Goal: Task Accomplishment & Management: Manage account settings

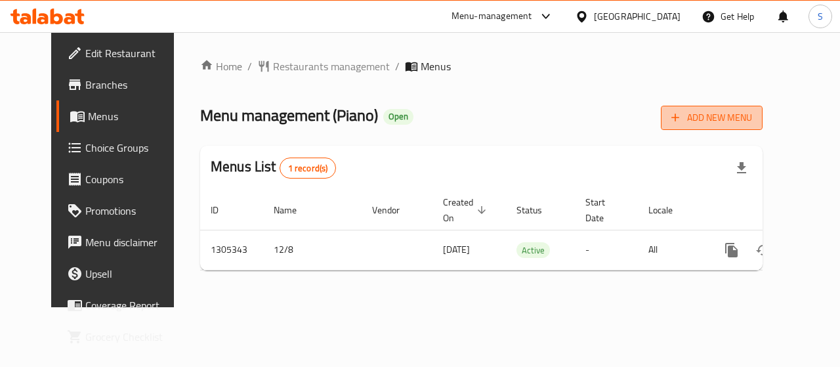
click at [733, 121] on span "Add New Menu" at bounding box center [711, 118] width 81 height 16
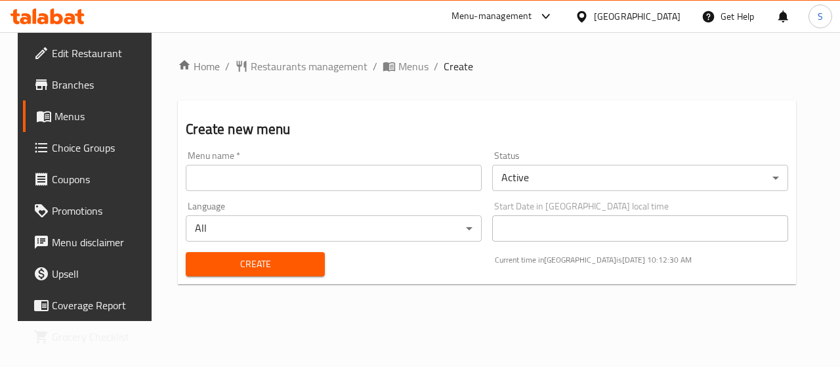
click at [241, 176] on input "text" at bounding box center [334, 178] width 296 height 26
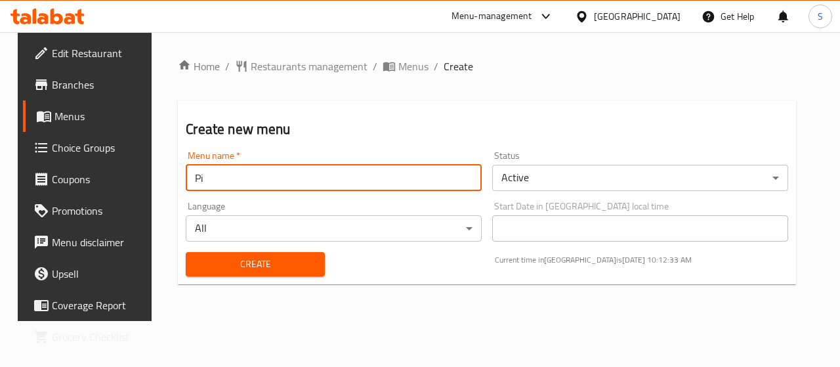
type input "P"
type input "shady"
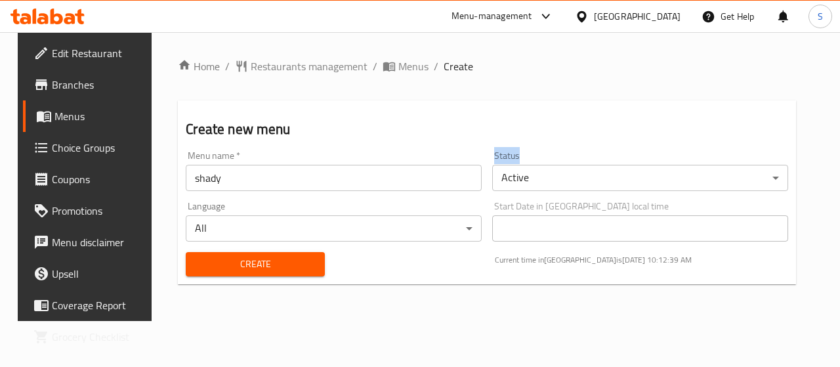
drag, startPoint x: 526, startPoint y: 152, endPoint x: 498, endPoint y: 155, distance: 27.7
click at [498, 155] on div "Status Active ​" at bounding box center [640, 171] width 296 height 40
click at [537, 178] on body "​ Menu-management Qatar Get Help S Edit Restaurant Branches Menus Choice Groups…" at bounding box center [420, 199] width 840 height 335
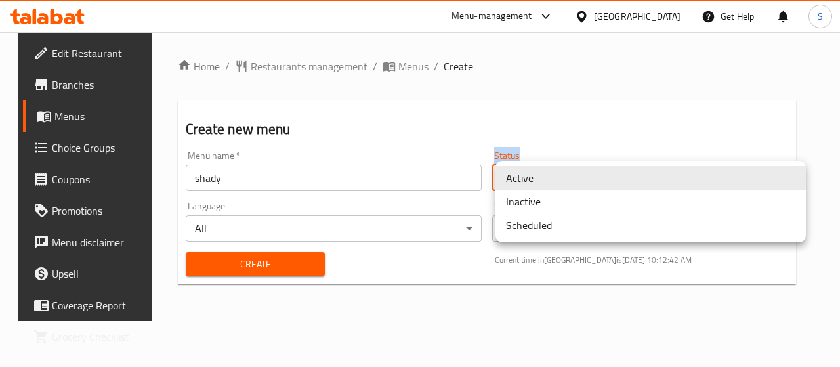
click at [554, 208] on li "Inactive" at bounding box center [650, 202] width 310 height 24
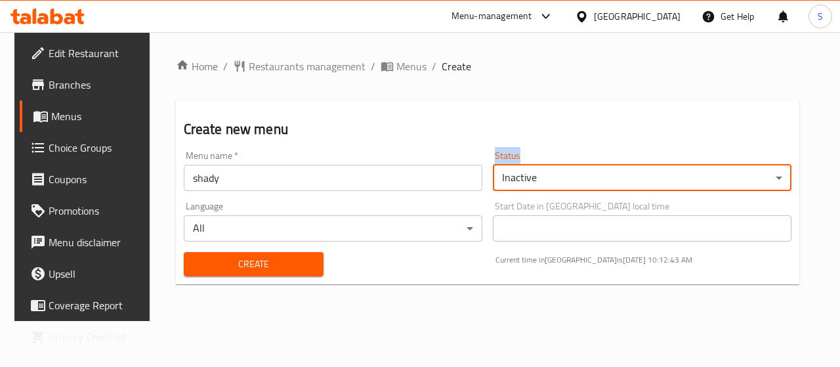
click at [537, 183] on body "​ Menu-management Qatar Get Help S Edit Restaurant Branches Menus Choice Groups…" at bounding box center [420, 199] width 840 height 335
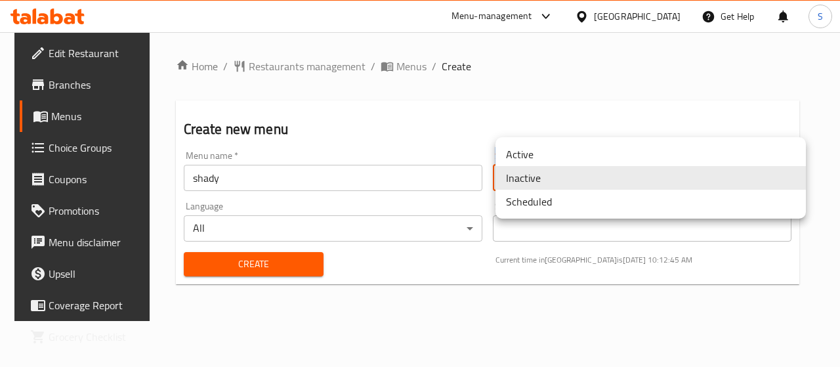
click at [542, 158] on li "Active" at bounding box center [650, 154] width 310 height 24
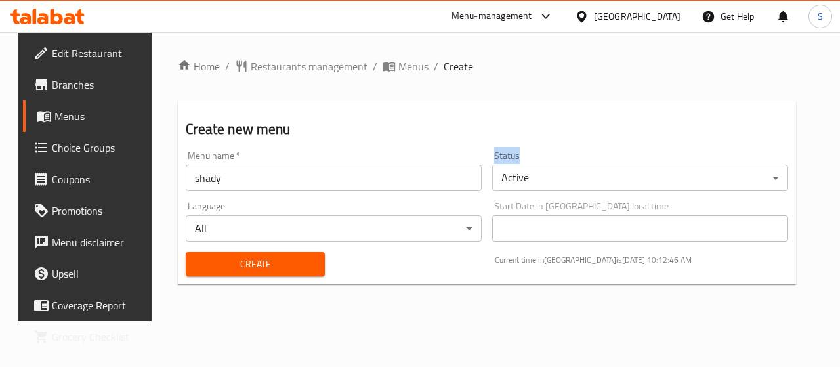
click at [531, 154] on div "Status Active ​" at bounding box center [640, 171] width 296 height 40
click at [273, 262] on span "Create" at bounding box center [254, 264] width 117 height 16
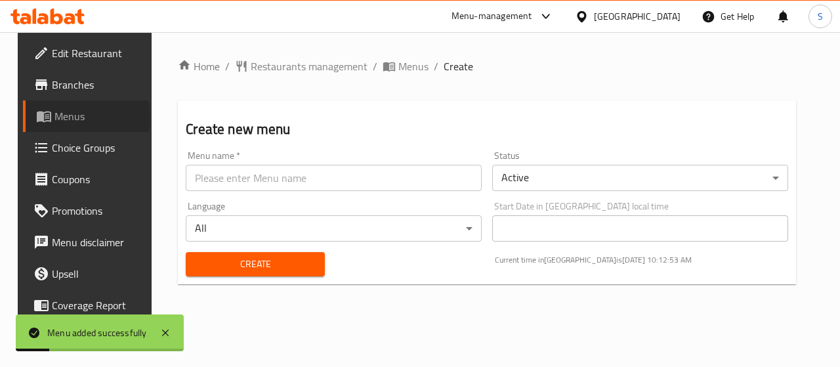
click at [58, 117] on span "Menus" at bounding box center [100, 116] width 93 height 16
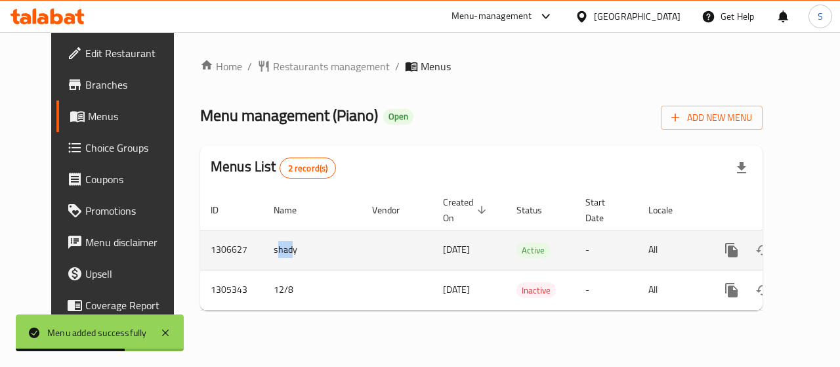
drag, startPoint x: 258, startPoint y: 250, endPoint x: 245, endPoint y: 245, distance: 14.1
click at [263, 245] on td "shady" at bounding box center [312, 250] width 98 height 40
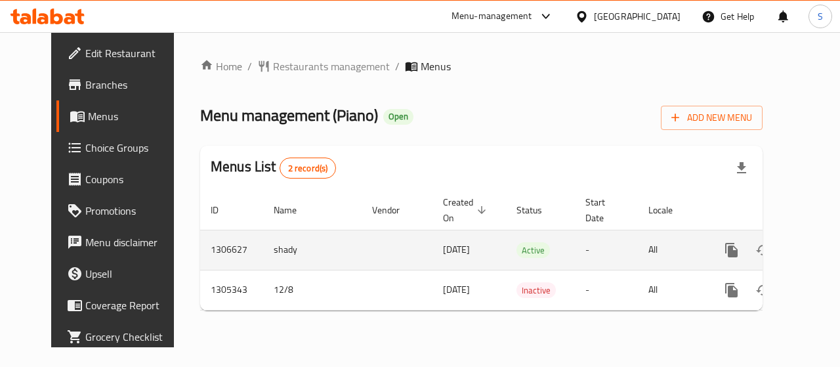
click at [269, 253] on td "shady" at bounding box center [312, 250] width 98 height 40
drag, startPoint x: 266, startPoint y: 249, endPoint x: 215, endPoint y: 247, distance: 50.5
click at [215, 247] on tr "1306627 shady 20/08/2025 Active - All" at bounding box center [526, 250] width 652 height 40
click at [810, 247] on link "enhanced table" at bounding box center [825, 249] width 31 height 31
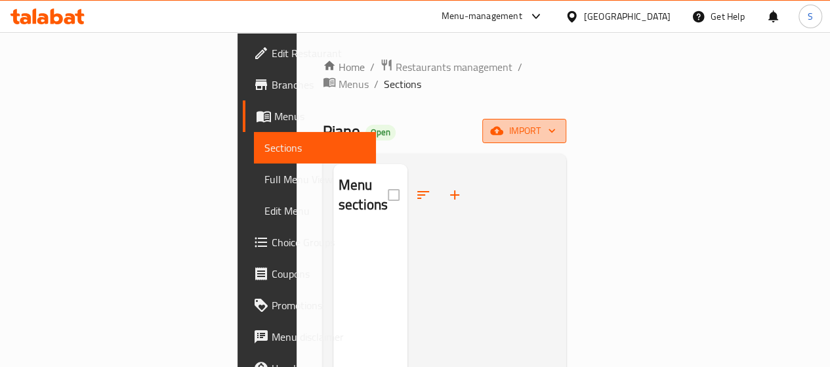
click at [556, 123] on span "import" at bounding box center [524, 131] width 63 height 16
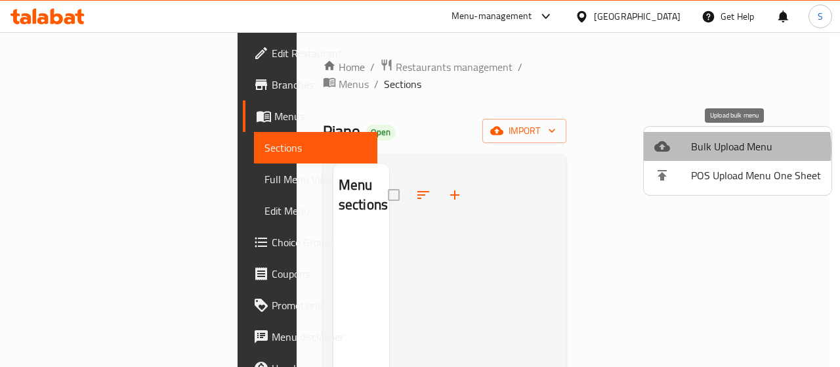
click at [718, 149] on span "Bulk Upload Menu" at bounding box center [756, 146] width 130 height 16
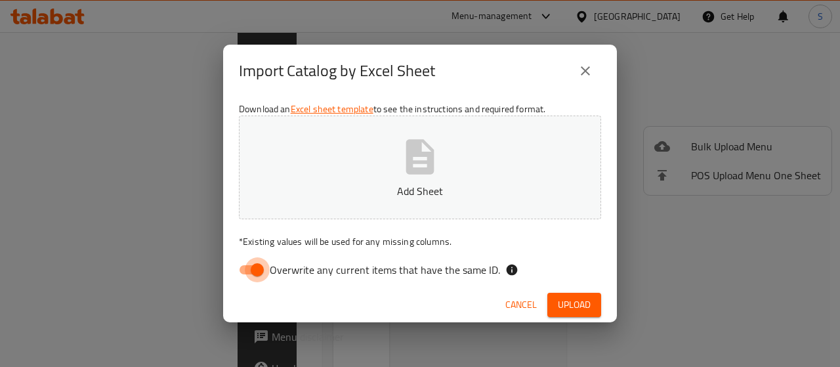
click at [254, 270] on input "Overwrite any current items that have the same ID." at bounding box center [257, 269] width 75 height 25
checkbox input "false"
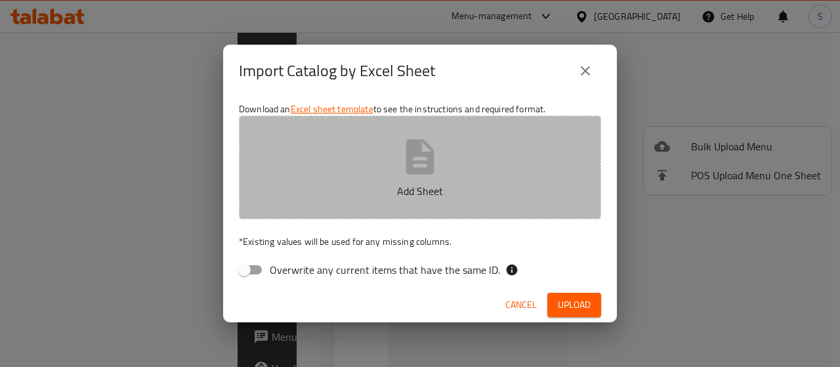
click at [415, 167] on icon "button" at bounding box center [420, 157] width 42 height 42
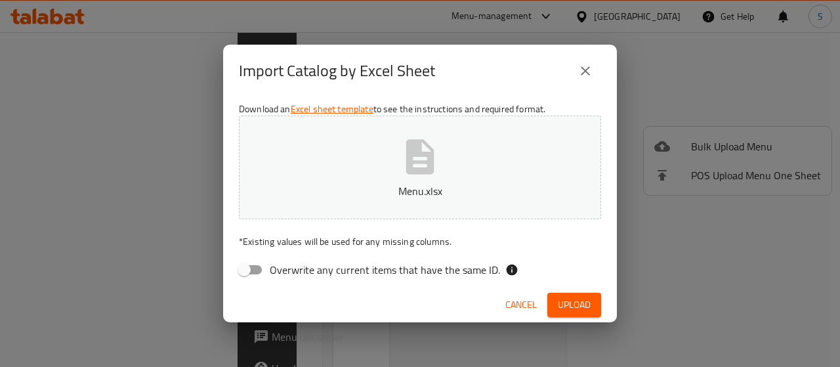
click at [579, 301] on span "Upload" at bounding box center [574, 304] width 33 height 16
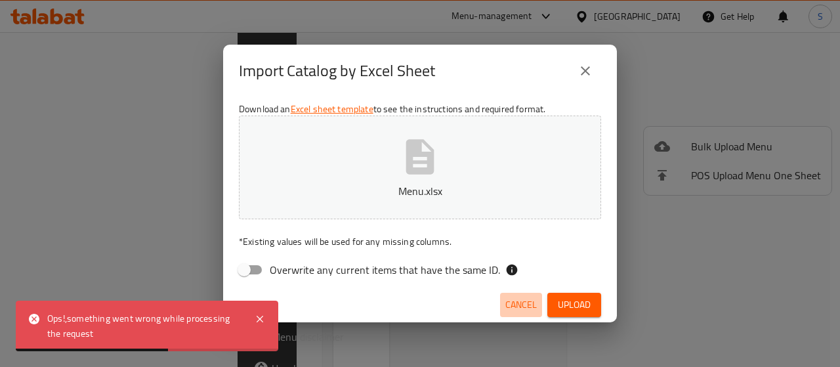
click at [521, 301] on span "Cancel" at bounding box center [520, 304] width 31 height 16
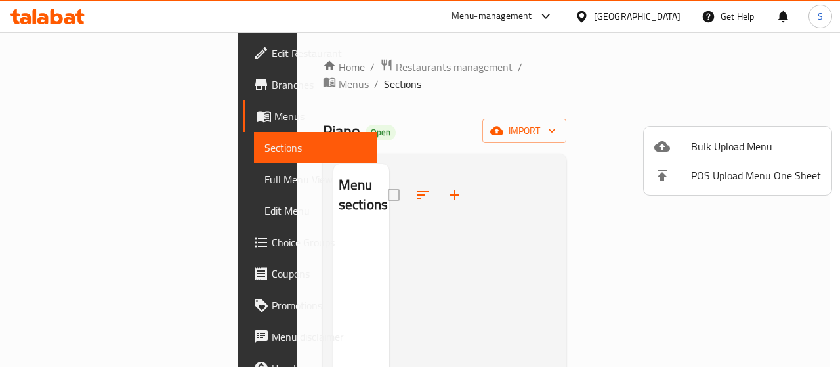
click at [57, 115] on div at bounding box center [420, 183] width 840 height 367
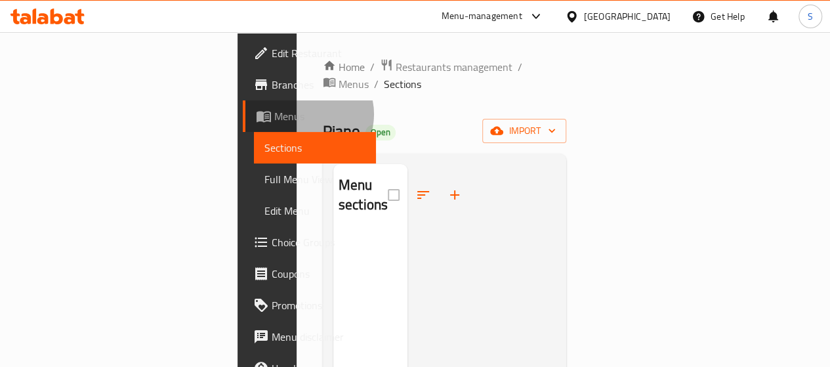
click at [274, 114] on span "Menus" at bounding box center [319, 116] width 91 height 16
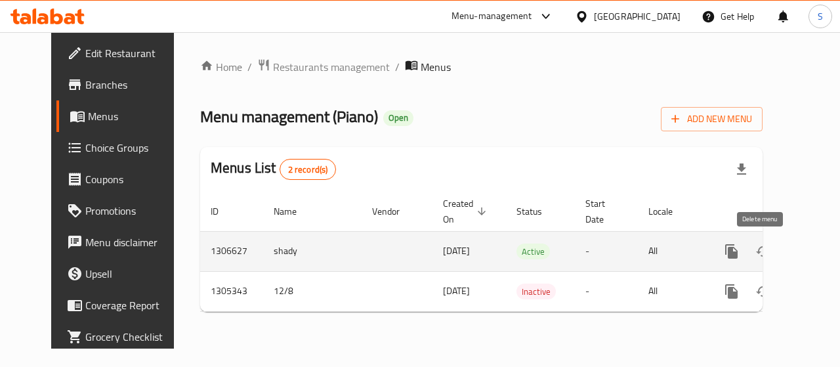
click at [786, 254] on icon "enhanced table" at bounding box center [794, 251] width 16 height 16
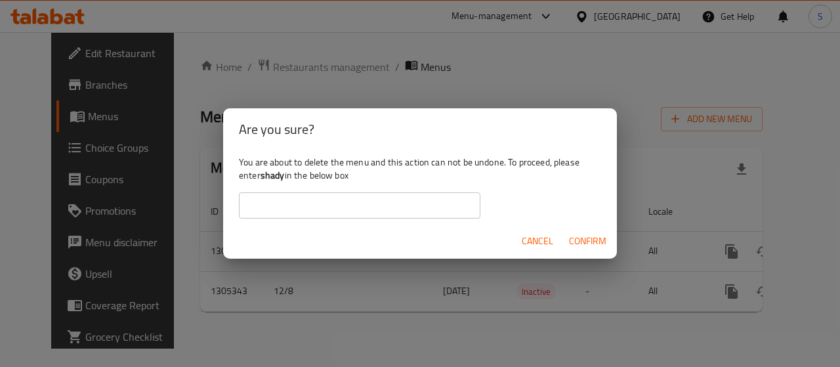
click at [333, 206] on input "text" at bounding box center [359, 205] width 241 height 26
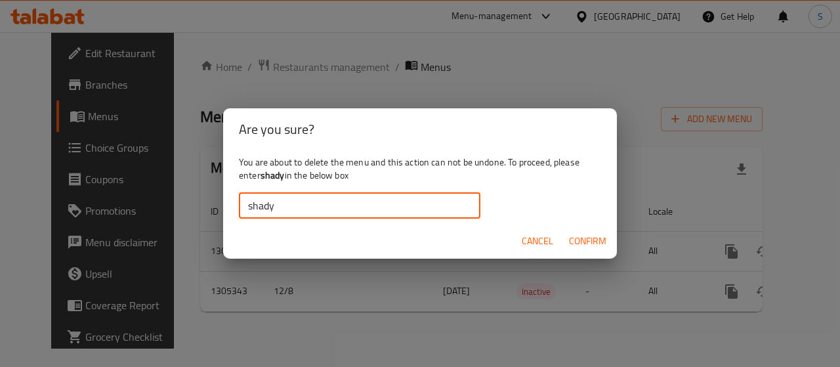
type input "shady"
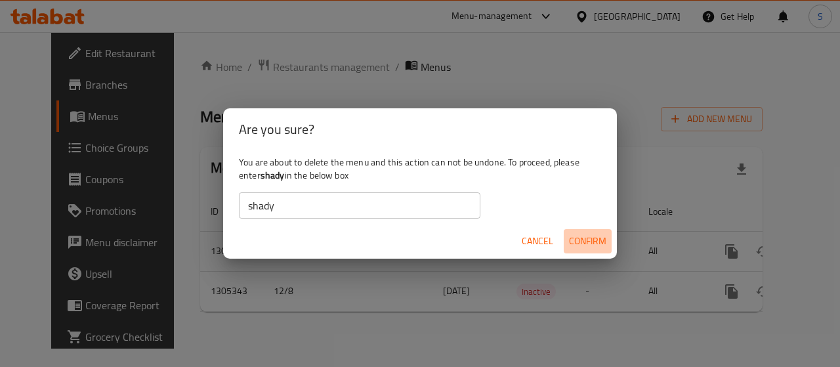
click at [575, 238] on span "Confirm" at bounding box center [587, 241] width 37 height 16
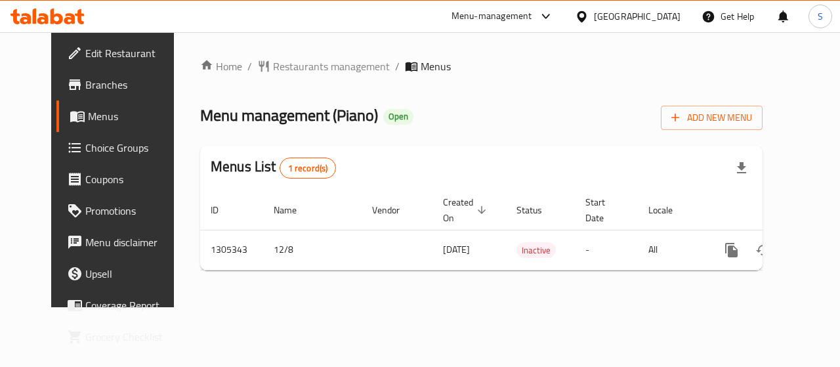
click at [88, 119] on span "Menus" at bounding box center [134, 116] width 93 height 16
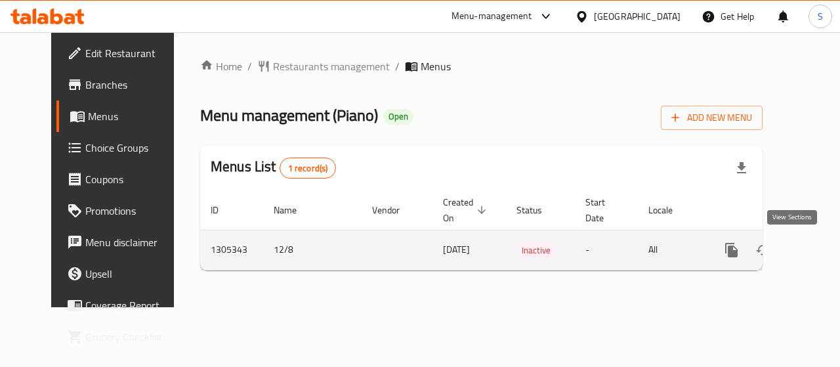
click at [820, 249] on icon "enhanced table" at bounding box center [826, 250] width 12 height 12
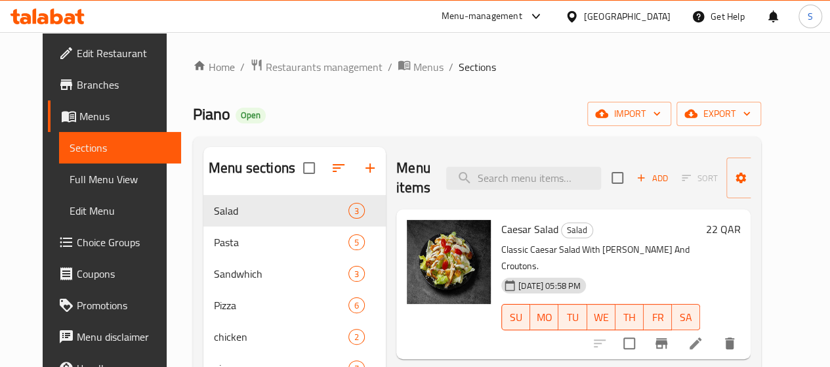
scroll to position [31, 0]
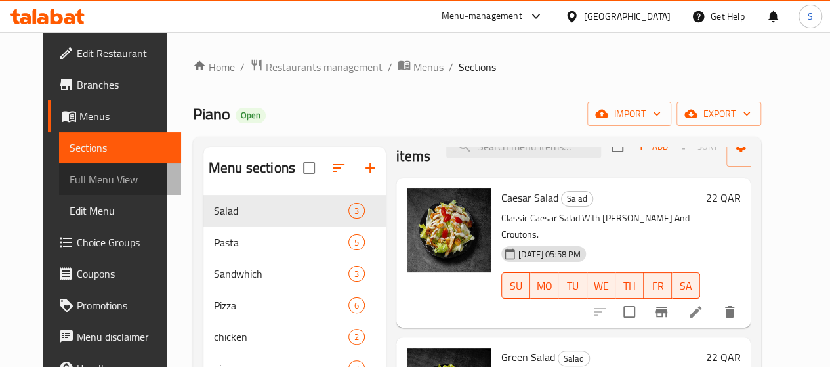
click at [88, 182] on span "Full Menu View" at bounding box center [120, 179] width 101 height 16
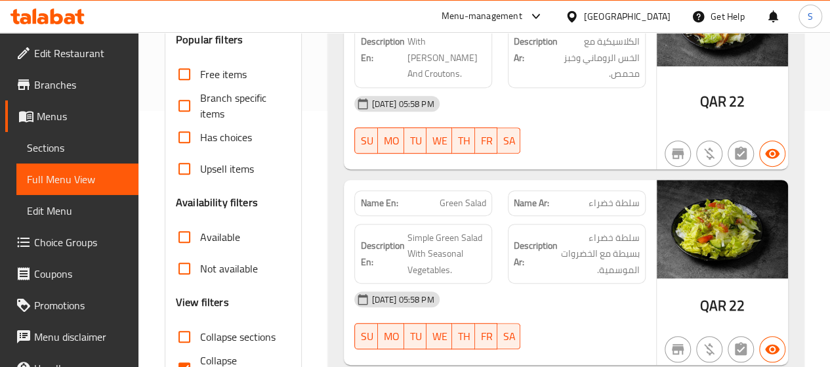
scroll to position [328, 0]
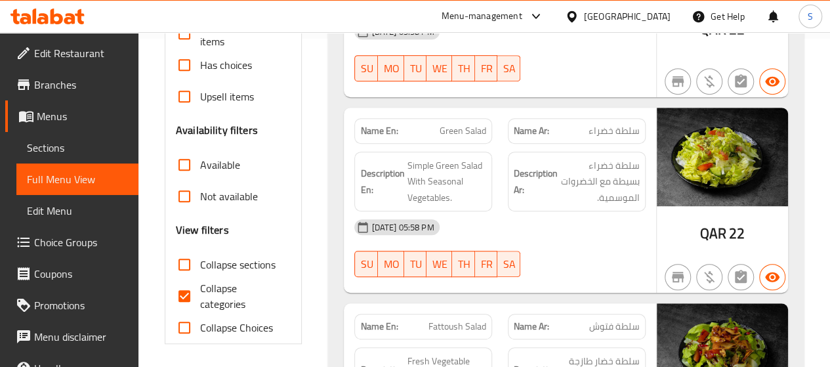
click at [184, 296] on input "Collapse categories" at bounding box center [184, 295] width 31 height 31
checkbox input "false"
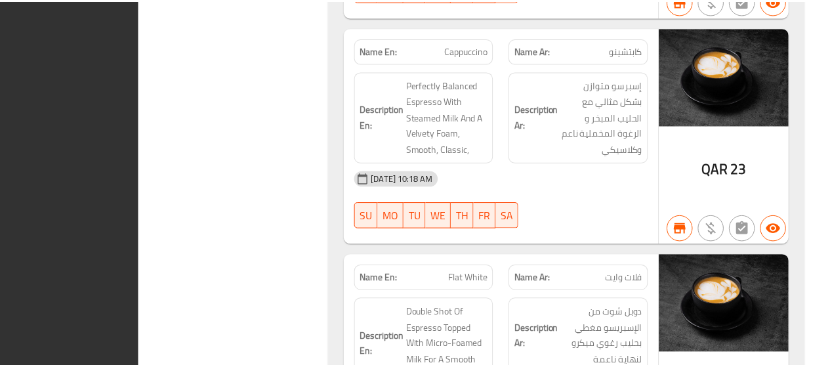
scroll to position [15693, 0]
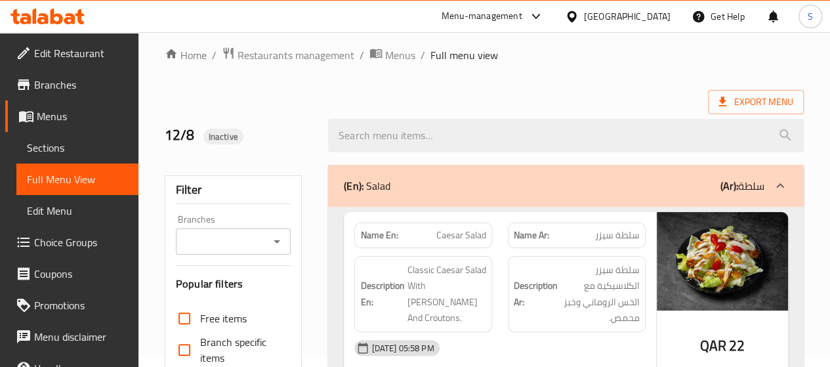
scroll to position [0, 0]
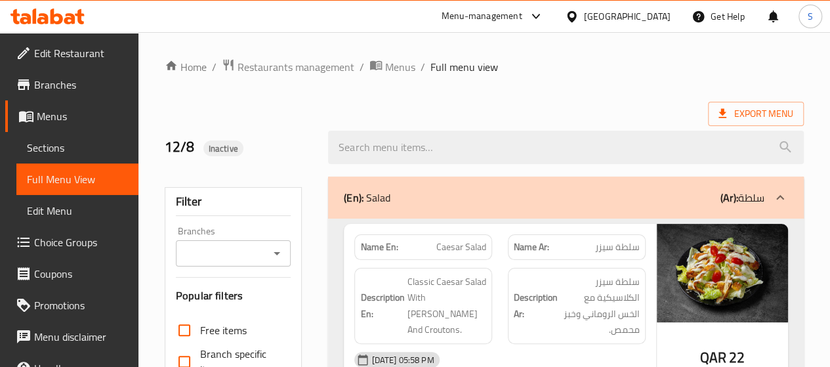
drag, startPoint x: 765, startPoint y: 197, endPoint x: 738, endPoint y: 196, distance: 27.6
click at [738, 196] on div "(En): Salad (Ar): سلطة" at bounding box center [566, 197] width 476 height 42
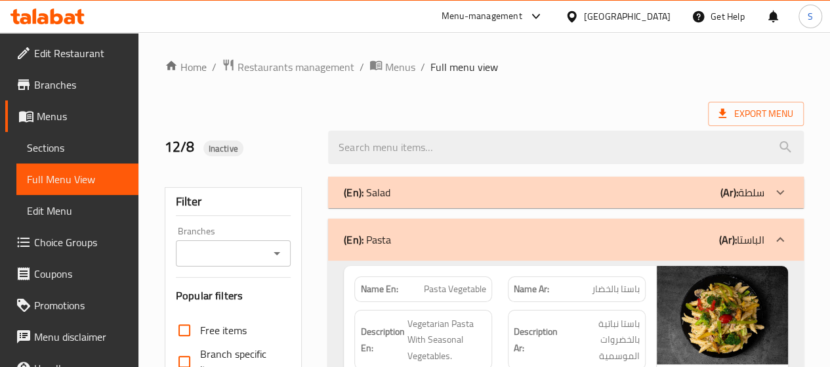
click at [405, 191] on div "(En): Salad (Ar): سلطة" at bounding box center [554, 192] width 420 height 16
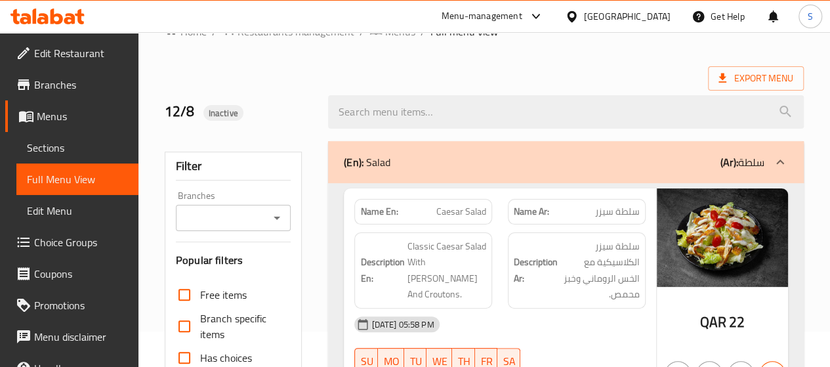
scroll to position [66, 0]
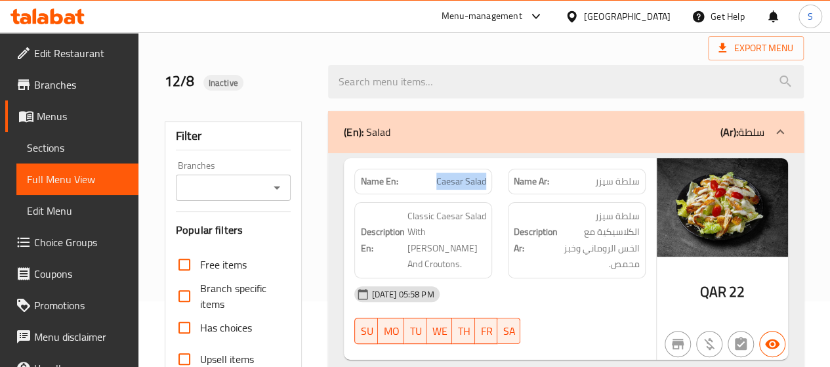
drag, startPoint x: 430, startPoint y: 183, endPoint x: 486, endPoint y: 179, distance: 55.9
click at [486, 179] on div "Name En: Caesar Salad" at bounding box center [423, 182] width 138 height 26
drag, startPoint x: 585, startPoint y: 180, endPoint x: 620, endPoint y: 179, distance: 35.4
click at [620, 179] on p "Name Ar: سلطة سيزر" at bounding box center [577, 181] width 126 height 14
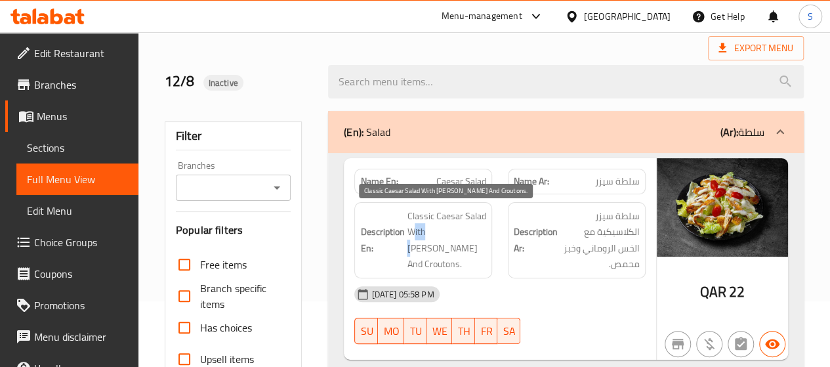
drag, startPoint x: 411, startPoint y: 232, endPoint x: 433, endPoint y: 231, distance: 22.3
click at [433, 231] on span "Classic Caesar Salad With [PERSON_NAME] And Croutons." at bounding box center [446, 240] width 79 height 64
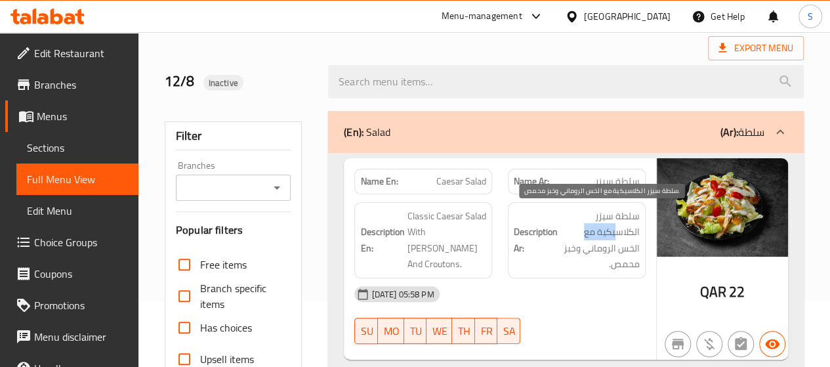
drag, startPoint x: 581, startPoint y: 227, endPoint x: 615, endPoint y: 226, distance: 34.1
click at [615, 226] on span "سلطة سيزر الكلاسيكية مع الخس الروماني وخبز محمص." at bounding box center [599, 240] width 79 height 64
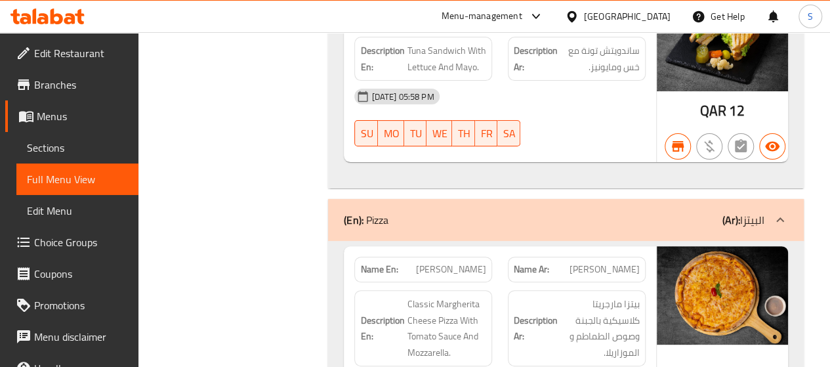
scroll to position [2624, 0]
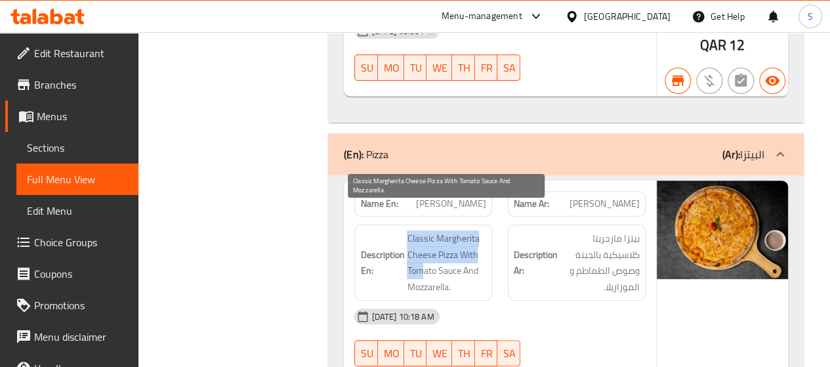
drag, startPoint x: 404, startPoint y: 246, endPoint x: 422, endPoint y: 245, distance: 18.4
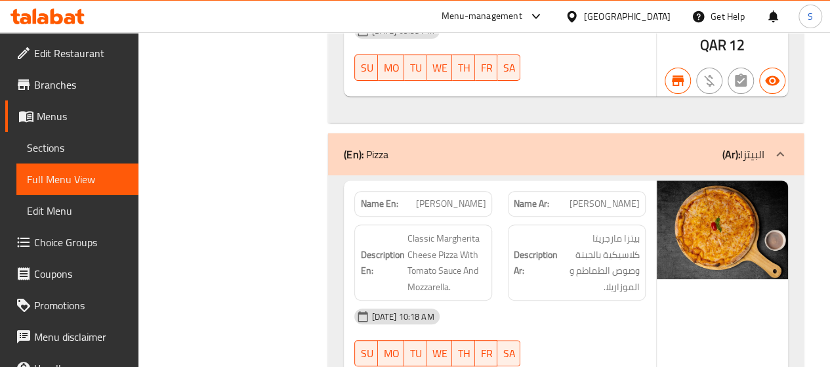
copy span "[PERSON_NAME]"
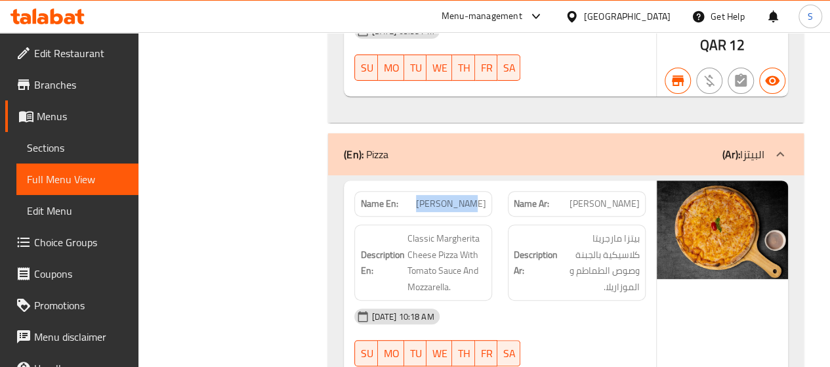
click at [52, 20] on icon at bounding box center [57, 17] width 12 height 16
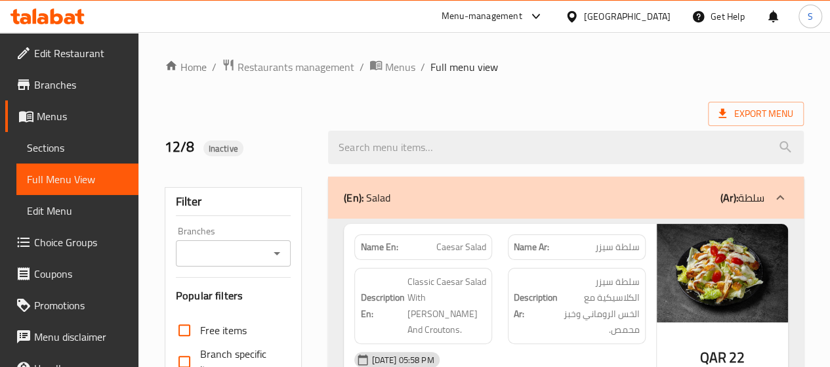
click at [72, 150] on span "Sections" at bounding box center [77, 148] width 101 height 16
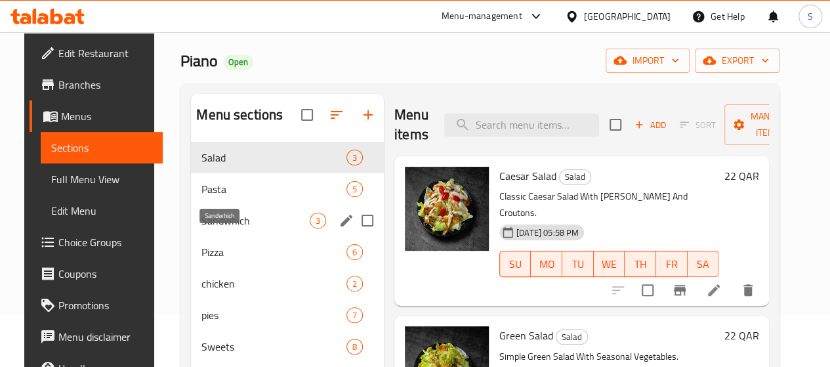
scroll to position [66, 0]
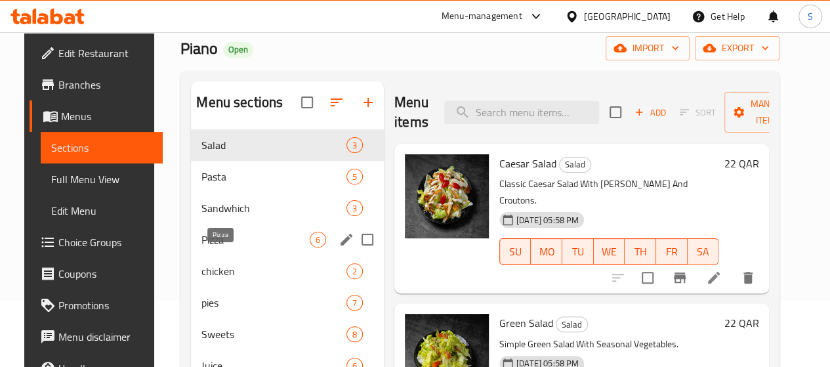
click at [203, 247] on span "Pizza" at bounding box center [255, 240] width 108 height 16
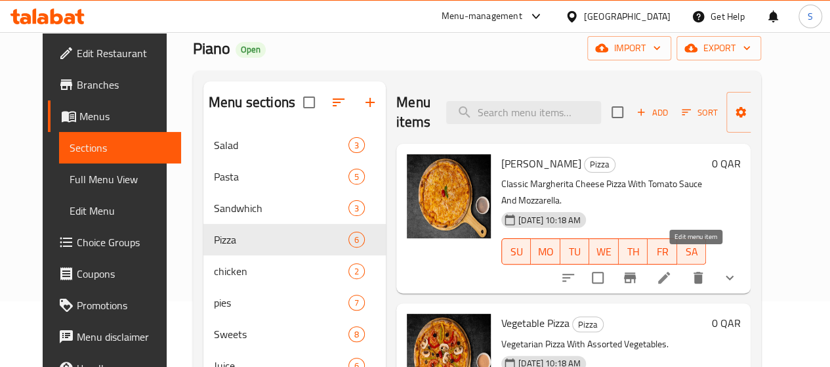
click at [672, 270] on icon at bounding box center [664, 278] width 16 height 16
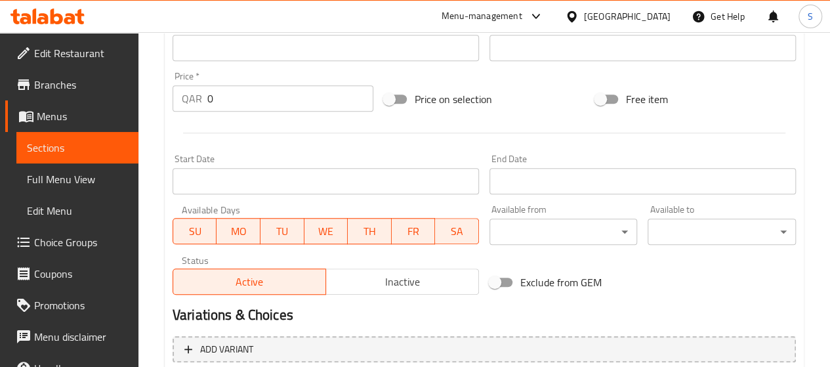
scroll to position [230, 0]
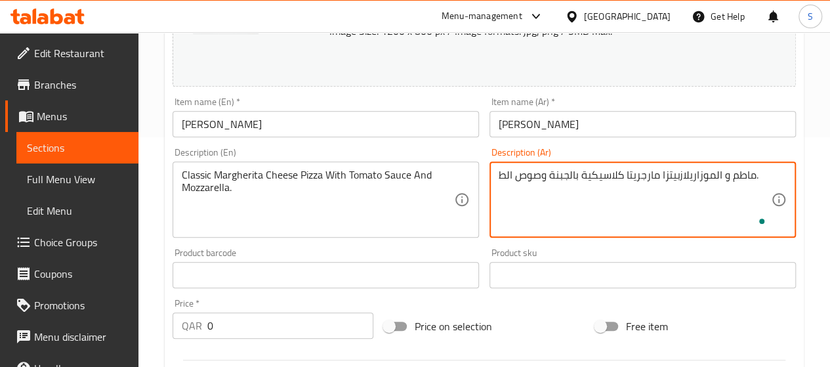
type textarea "بيتزا مارجريتا كلاسيكية بالجبنة وصوص الطماطم و الموزاريلا."
